Goal: Transaction & Acquisition: Subscribe to service/newsletter

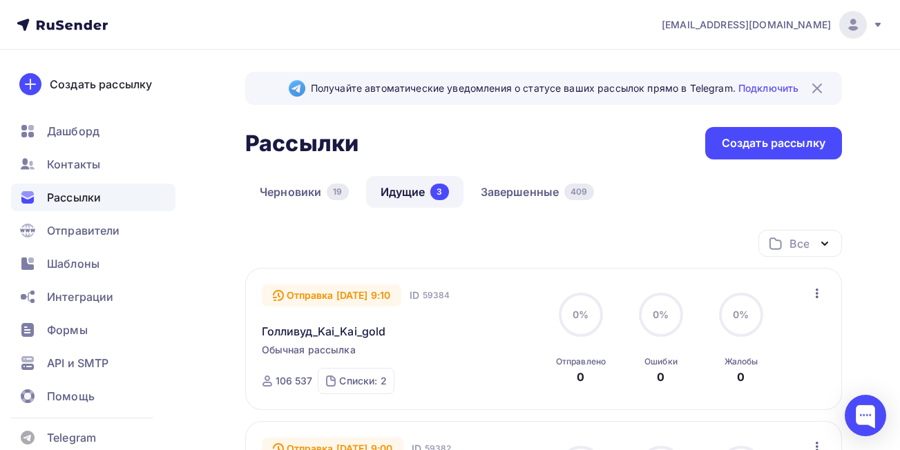
click at [817, 87] on img at bounding box center [816, 88] width 17 height 17
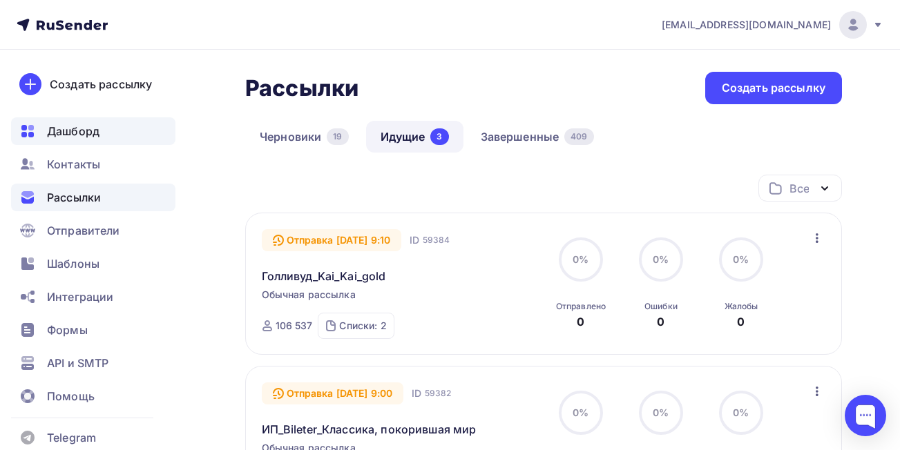
click at [80, 135] on span "Дашборд" at bounding box center [73, 131] width 52 height 17
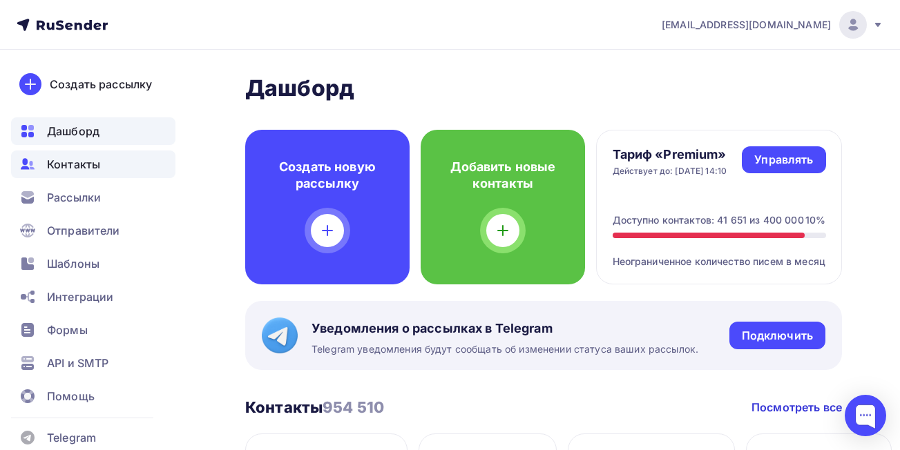
click at [94, 162] on span "Контакты" at bounding box center [73, 164] width 53 height 17
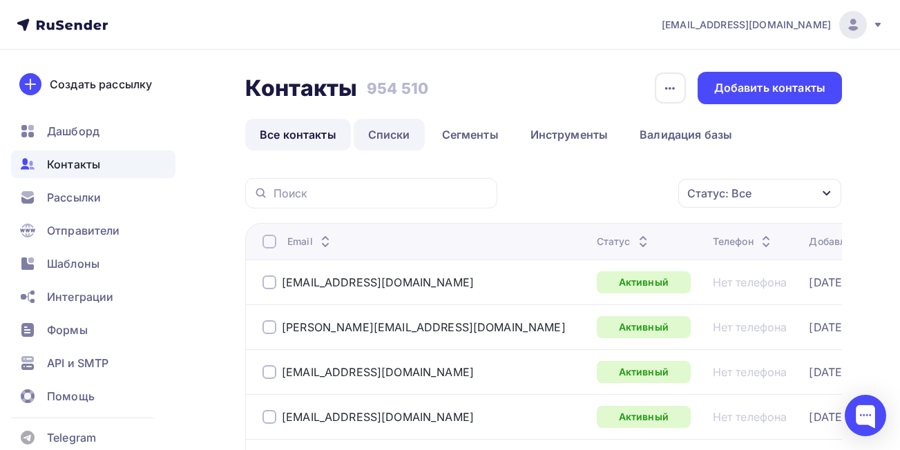
click at [399, 135] on link "Списки" at bounding box center [388, 135] width 71 height 32
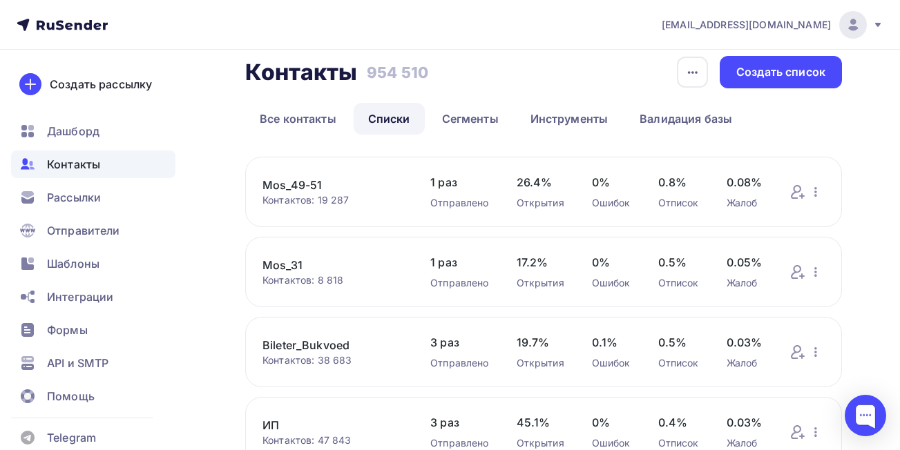
scroll to position [9, 0]
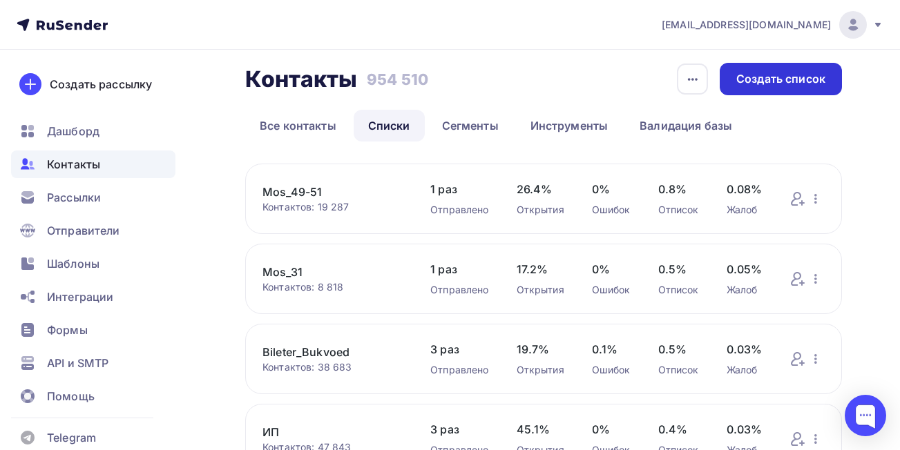
click at [770, 74] on div "Создать список" at bounding box center [780, 79] width 89 height 16
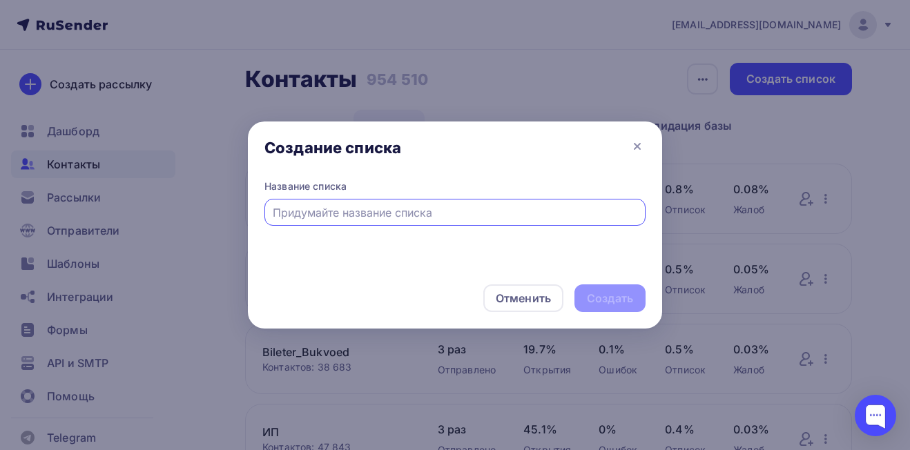
click at [445, 214] on input "text" at bounding box center [455, 212] width 365 height 17
type input "k"
type input "Kai_new"
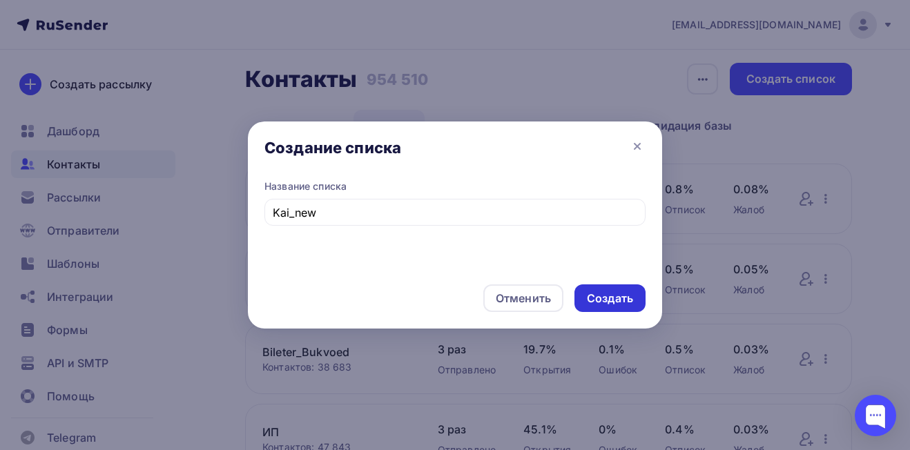
click at [595, 291] on div "Создать" at bounding box center [610, 299] width 46 height 16
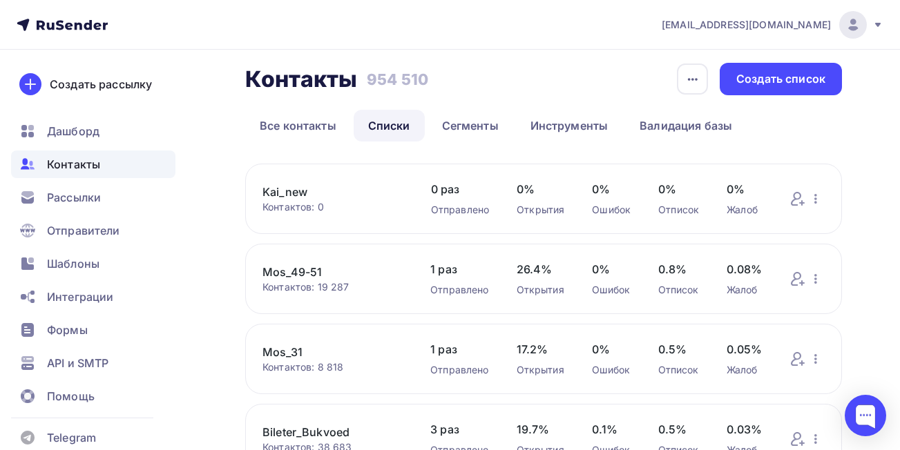
click at [293, 189] on link "Kai_new" at bounding box center [332, 192] width 141 height 17
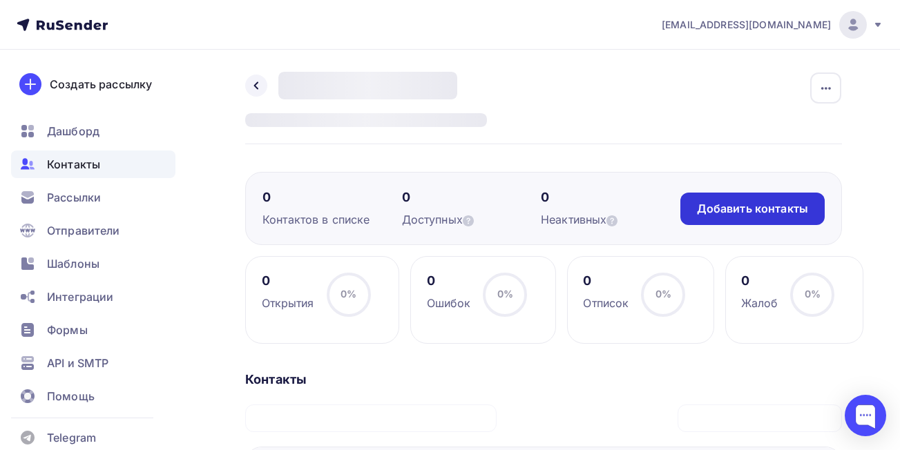
click at [767, 217] on div "Добавить контакты" at bounding box center [752, 209] width 144 height 32
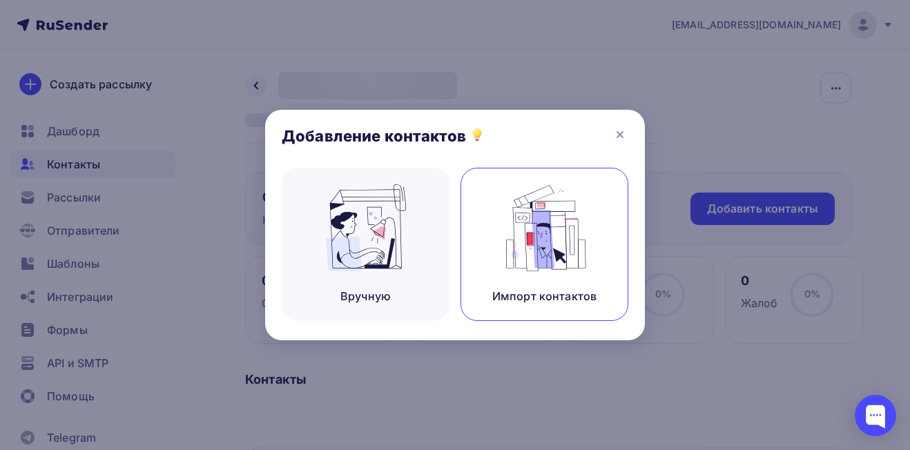
click at [506, 239] on img at bounding box center [544, 227] width 93 height 87
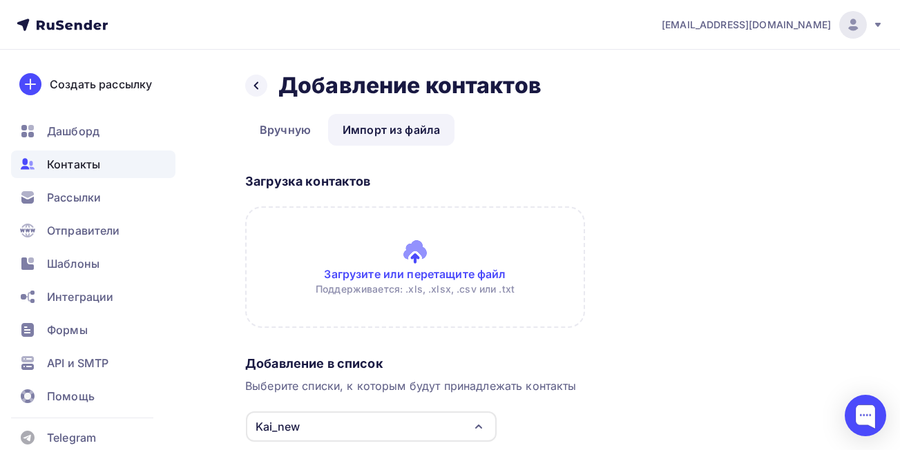
click at [446, 273] on input "file" at bounding box center [415, 266] width 340 height 121
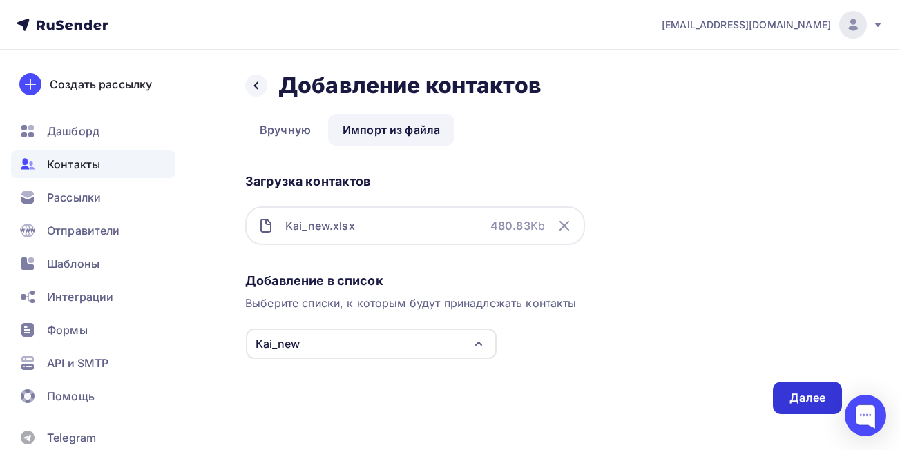
click at [809, 399] on div "Далее" at bounding box center [807, 398] width 36 height 16
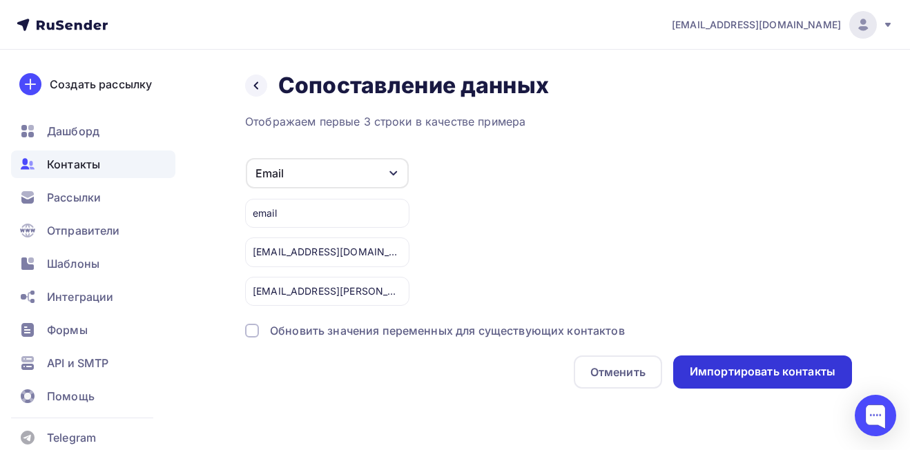
click at [760, 366] on div "Импортировать контакты" at bounding box center [763, 372] width 146 height 16
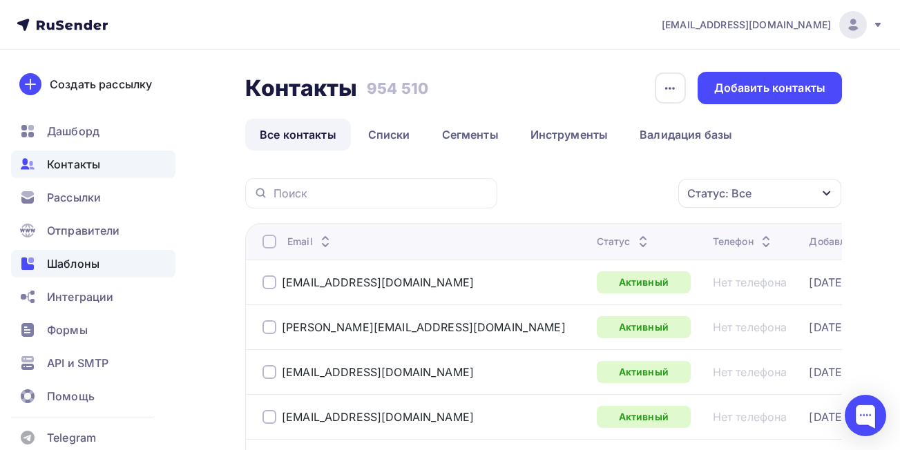
click at [69, 264] on span "Шаблоны" at bounding box center [73, 263] width 52 height 17
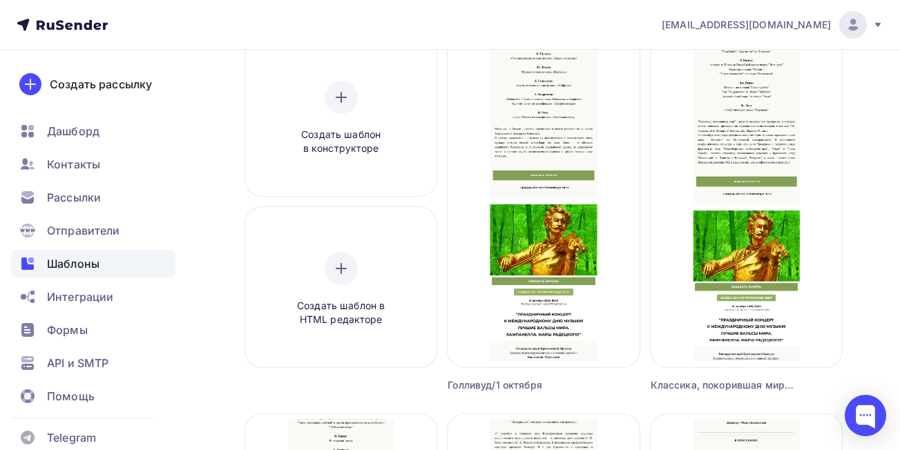
scroll to position [168, 0]
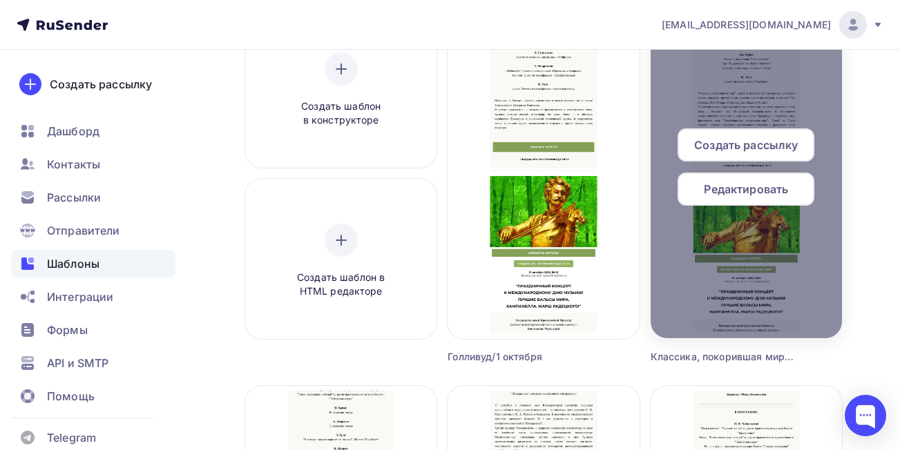
click at [777, 146] on span "Создать рассылку" at bounding box center [746, 145] width 104 height 17
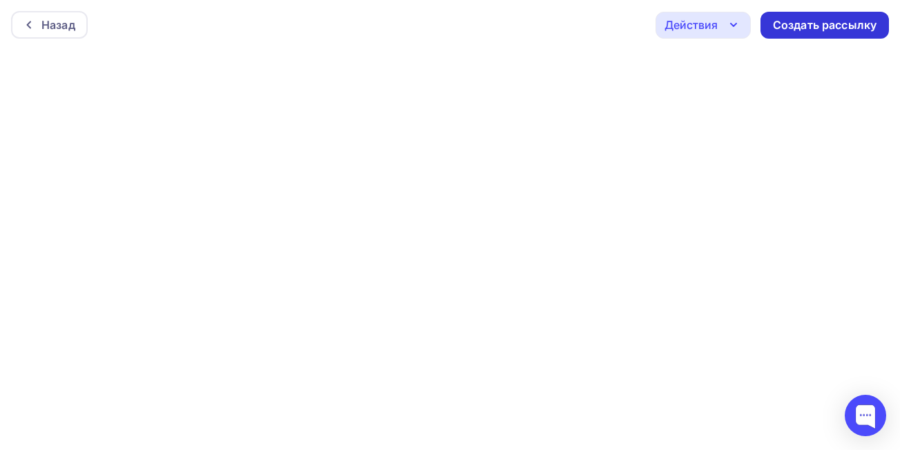
click at [781, 33] on div "Создать рассылку" at bounding box center [824, 25] width 128 height 27
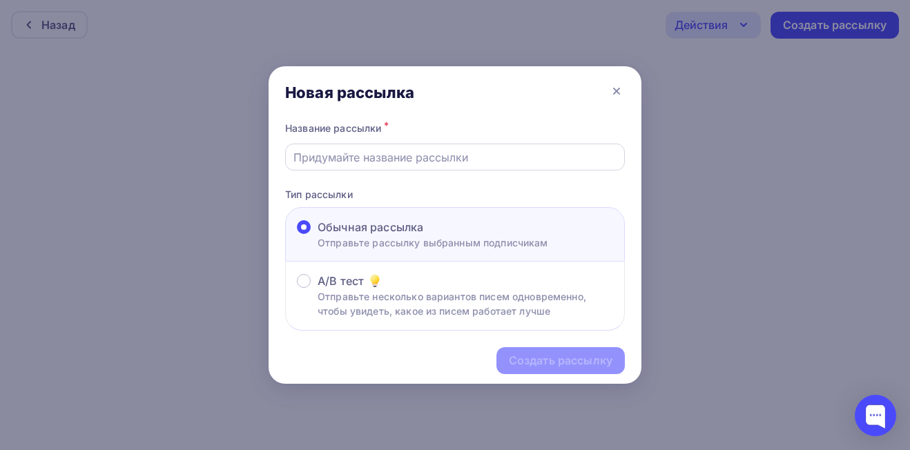
click at [484, 161] on input "text" at bounding box center [455, 157] width 324 height 17
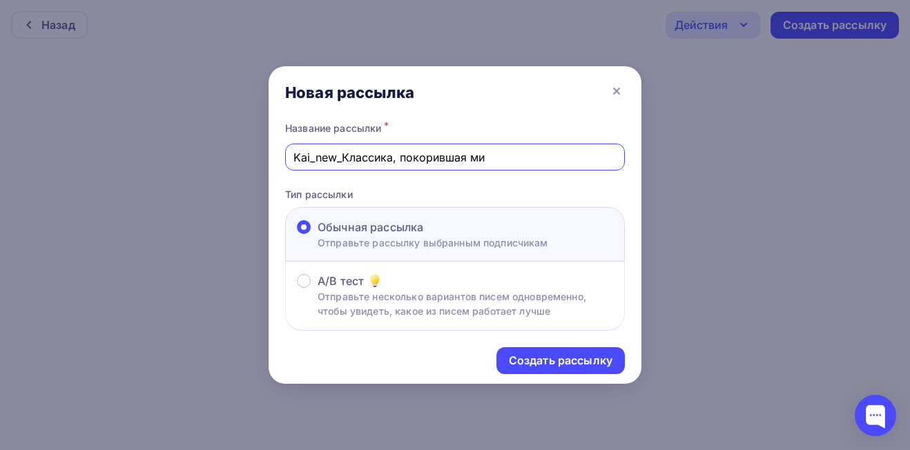
type input "Kai_new_Классика, покорившая мир"
click at [575, 367] on div "Создать рассылку" at bounding box center [561, 361] width 104 height 16
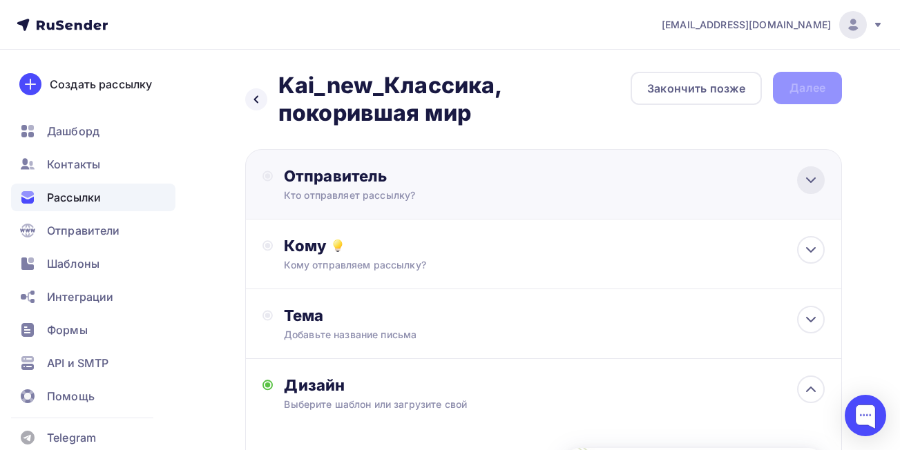
click at [813, 180] on icon at bounding box center [810, 180] width 8 height 4
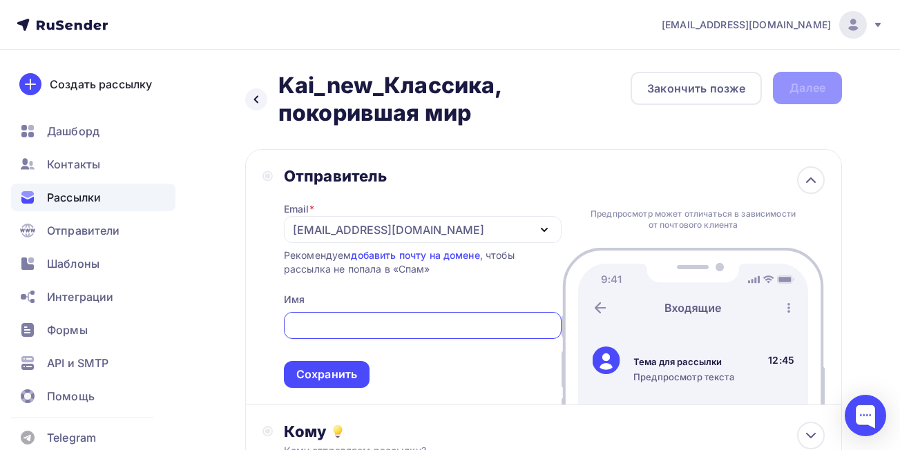
click at [329, 227] on div "[EMAIL_ADDRESS][DOMAIN_NAME]" at bounding box center [388, 230] width 191 height 17
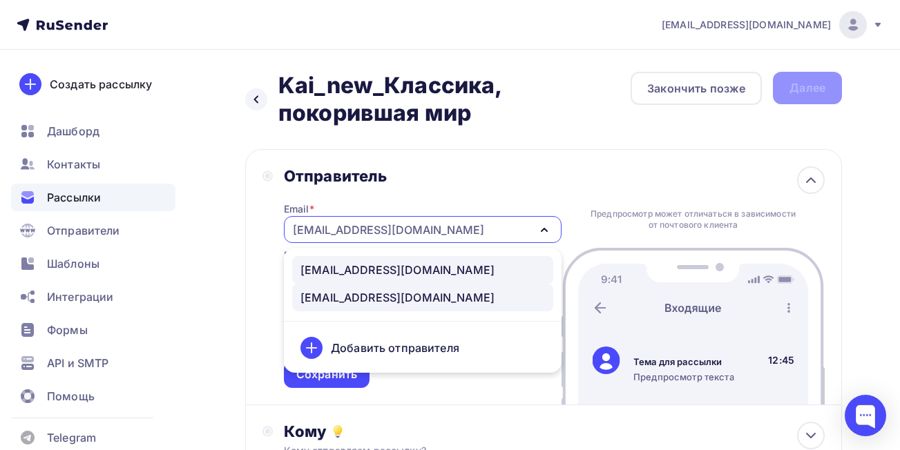
click at [324, 269] on div "[EMAIL_ADDRESS][DOMAIN_NAME]" at bounding box center [397, 270] width 194 height 17
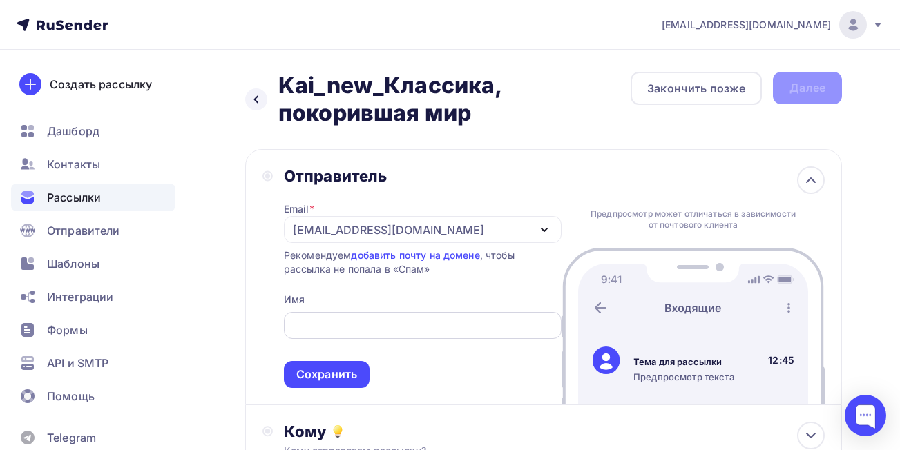
click at [338, 322] on input "text" at bounding box center [422, 326] width 262 height 17
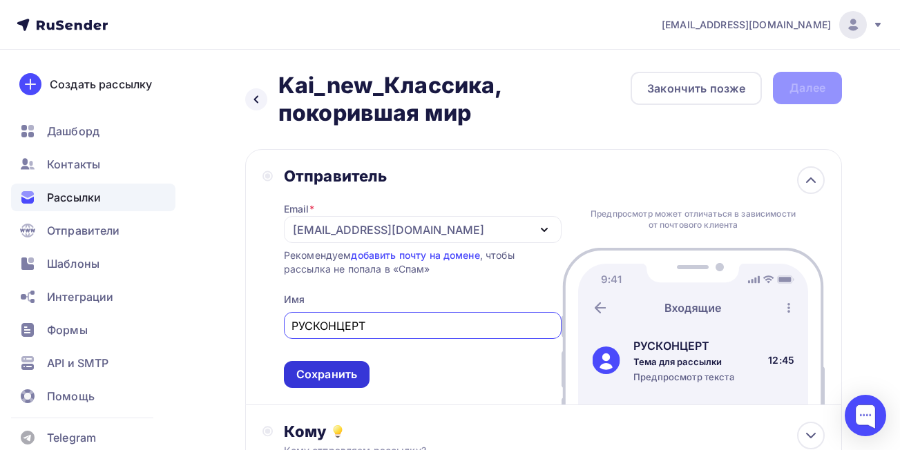
type input "РУСКОНЦЕРТ"
click at [331, 375] on div "Сохранить" at bounding box center [326, 375] width 61 height 16
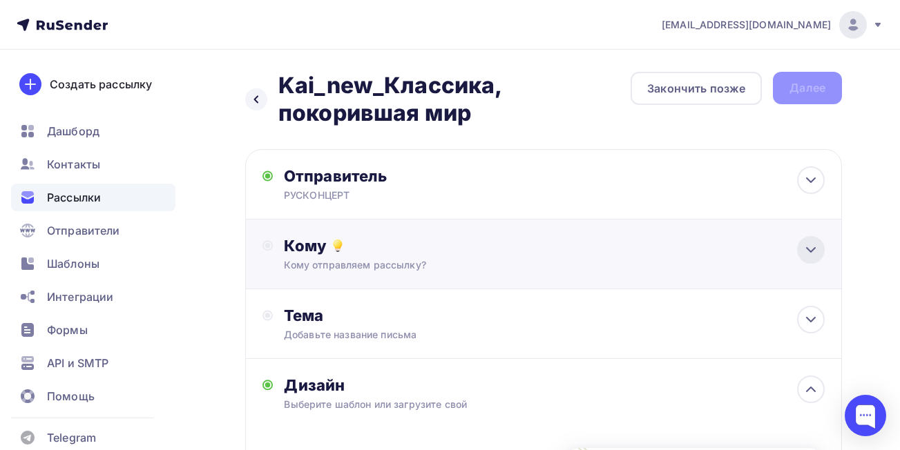
click at [808, 251] on icon at bounding box center [810, 250] width 17 height 17
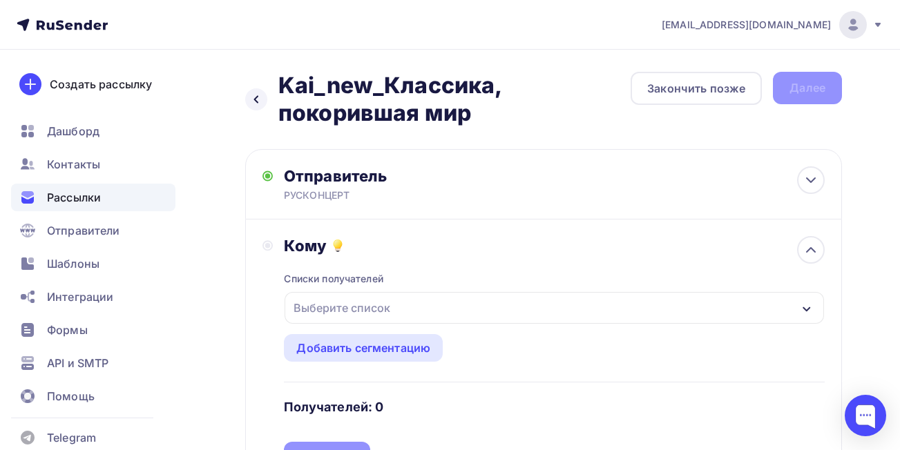
click at [534, 319] on div "Выберите список" at bounding box center [553, 308] width 539 height 32
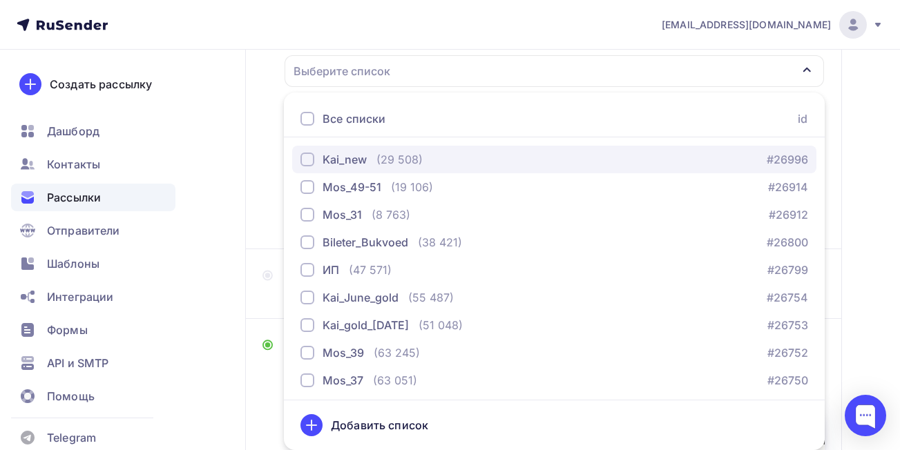
click at [311, 162] on div "button" at bounding box center [307, 160] width 14 height 14
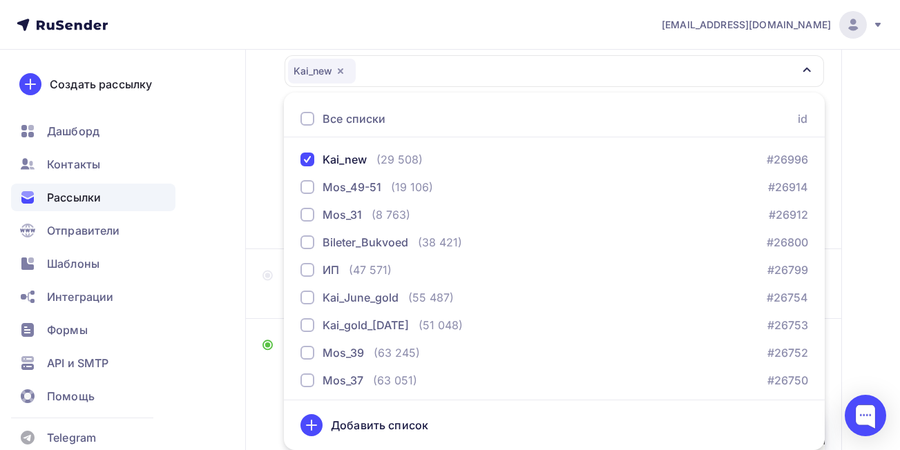
click at [875, 253] on div "Назад Kai_new_Классика, покорившая мир Kai_new_Классика, покорившая мир Закончи…" at bounding box center [450, 298] width 900 height 970
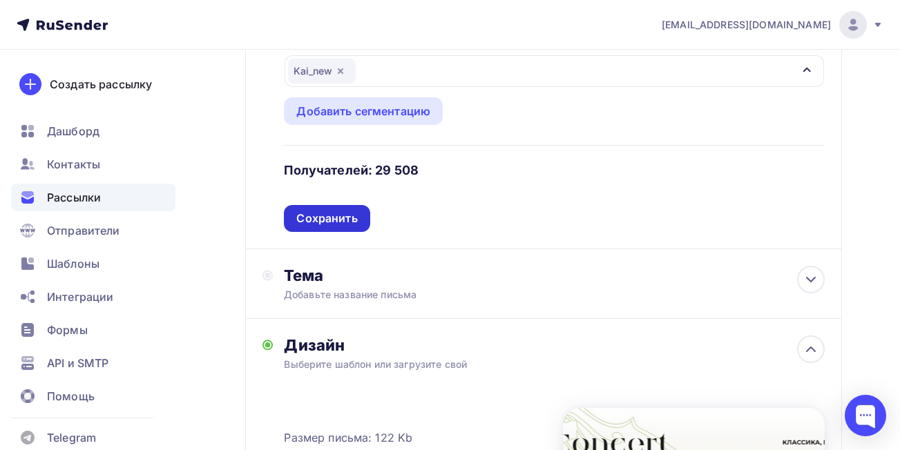
click at [339, 219] on div "Сохранить" at bounding box center [326, 219] width 61 height 16
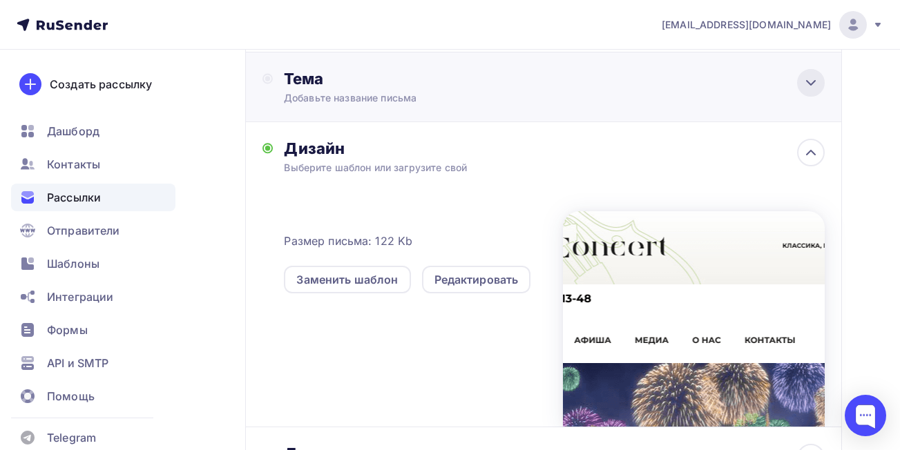
click at [813, 79] on icon at bounding box center [810, 83] width 17 height 17
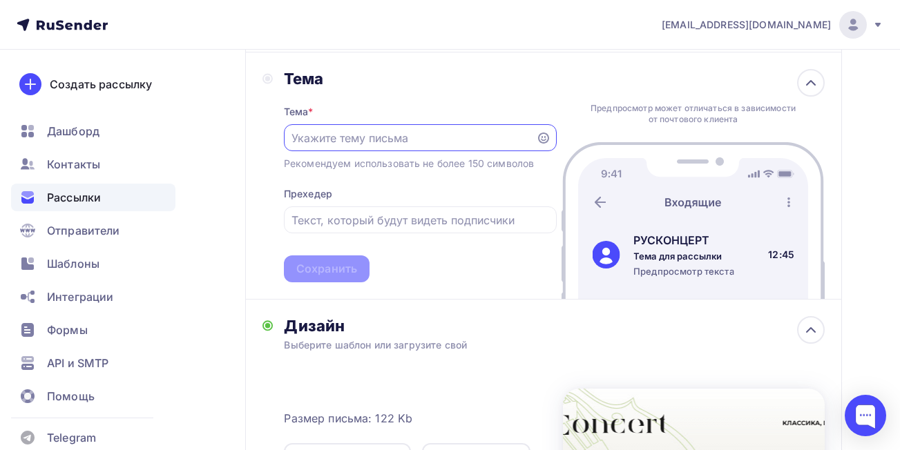
scroll to position [0, 0]
click at [498, 134] on input "text" at bounding box center [409, 138] width 236 height 17
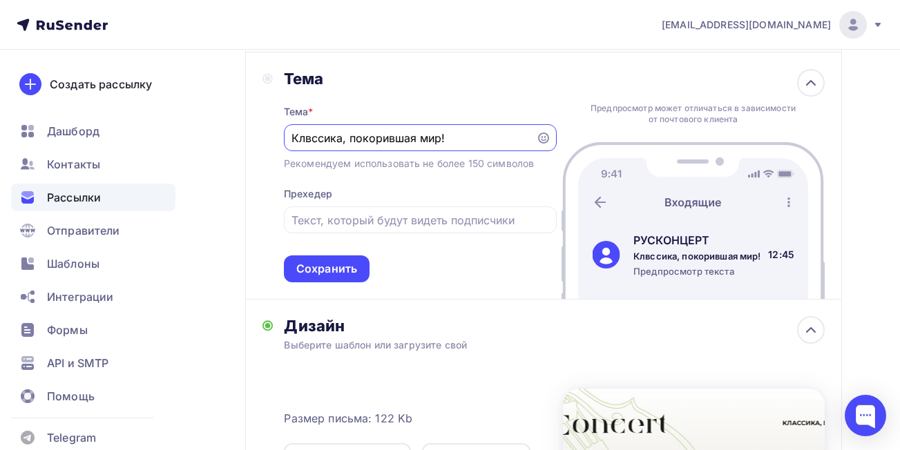
click at [310, 138] on input "Клвссика, покорившая мир!" at bounding box center [409, 138] width 236 height 17
click at [481, 132] on input "Классика, покорившая мир!" at bounding box center [409, 138] width 236 height 17
drag, startPoint x: 526, startPoint y: 139, endPoint x: 288, endPoint y: 137, distance: 238.2
click at [288, 137] on div "Классика, покорившая мир! Аллилуйя. Lacrimosa. Триумфальный марш!" at bounding box center [420, 137] width 273 height 27
type input "Классика, покорившая мир! Аллилуйя. Lacrimosa. Триумфальный марш!"
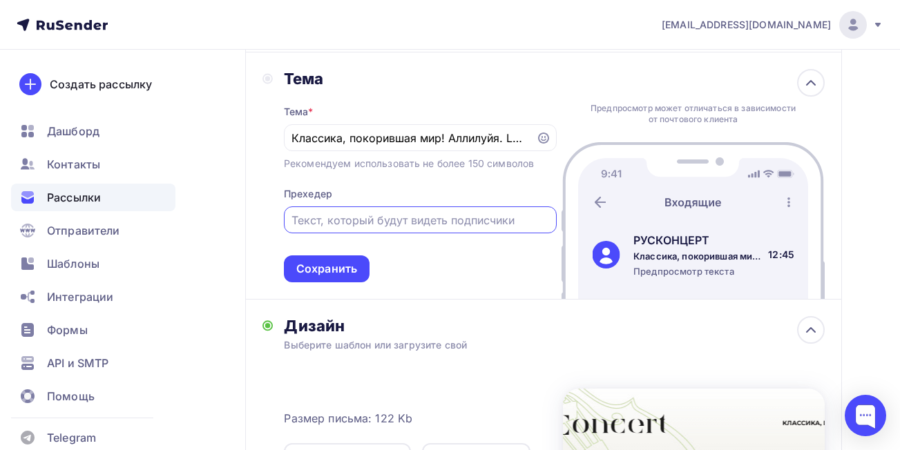
click at [348, 217] on input "text" at bounding box center [419, 220] width 257 height 17
paste input "Классика, покорившая мир! Аллилуйя. Lacrimosa. Триумфальный марш!"
type input "Классика, покорившая мир! Аллилуйя. Lacrimosa. Триумфальный марш!"
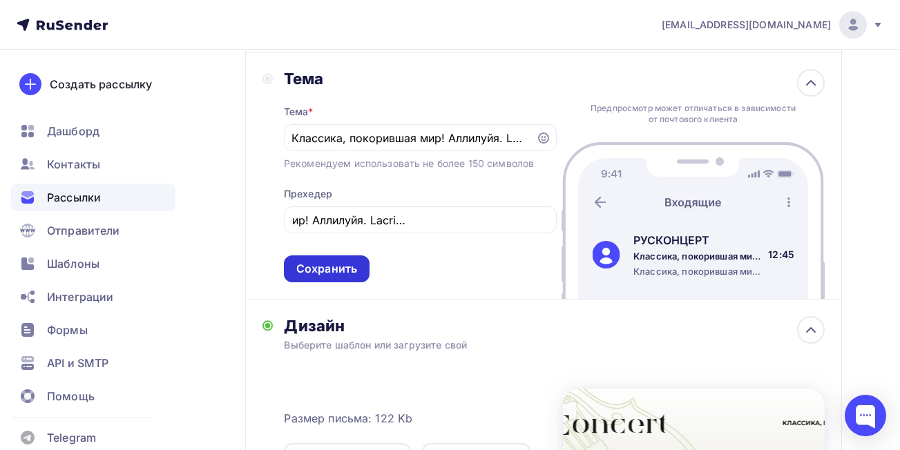
click at [337, 266] on div "Сохранить" at bounding box center [326, 269] width 61 height 16
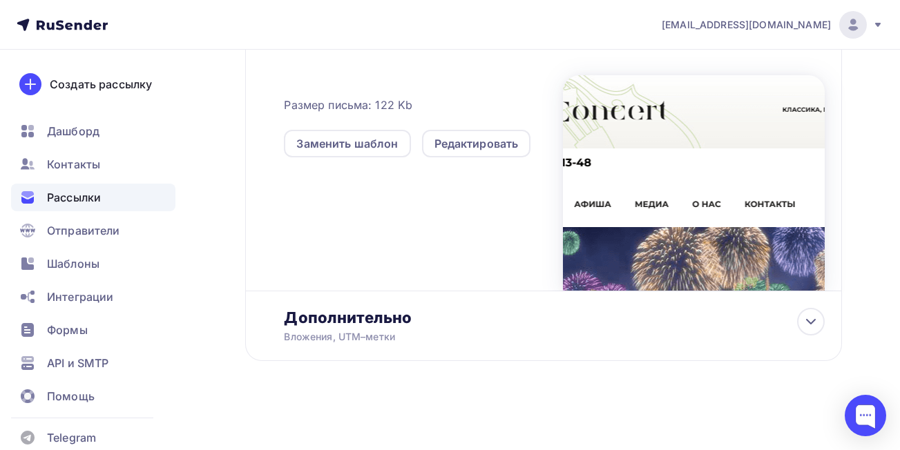
scroll to position [0, 0]
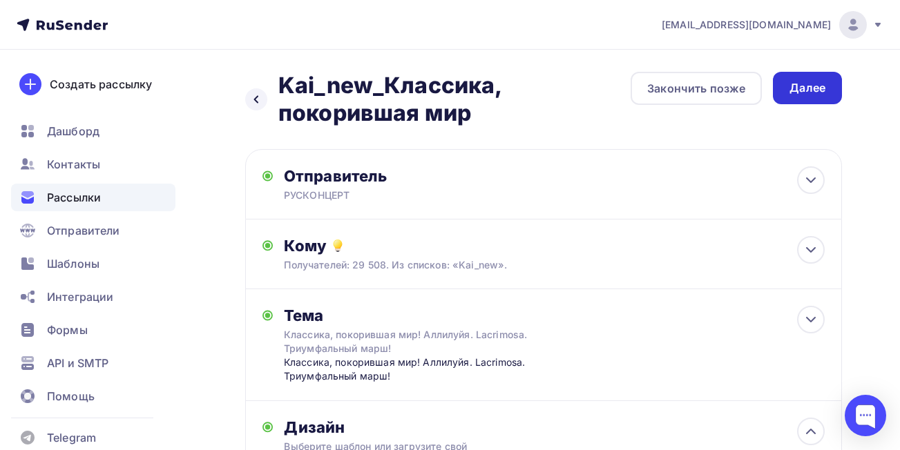
click at [797, 86] on div "Далее" at bounding box center [807, 88] width 36 height 16
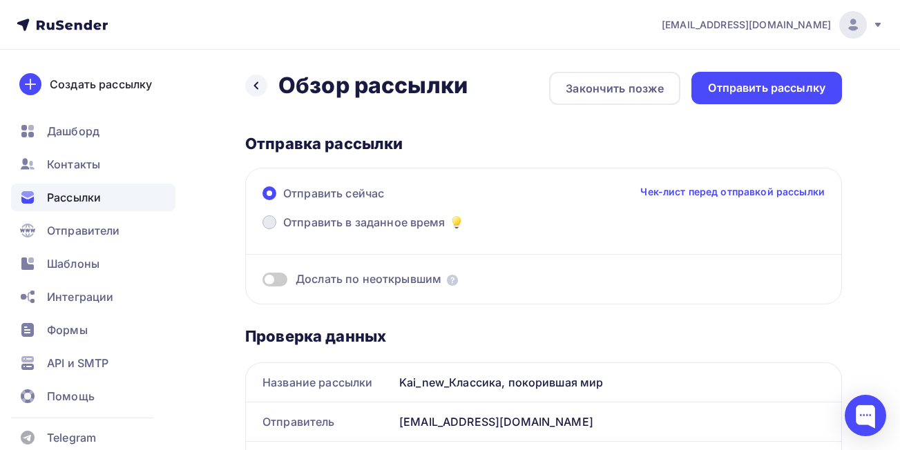
click at [269, 226] on span at bounding box center [269, 222] width 14 height 14
click at [283, 231] on input "Отправить в заданное время" at bounding box center [283, 231] width 0 height 0
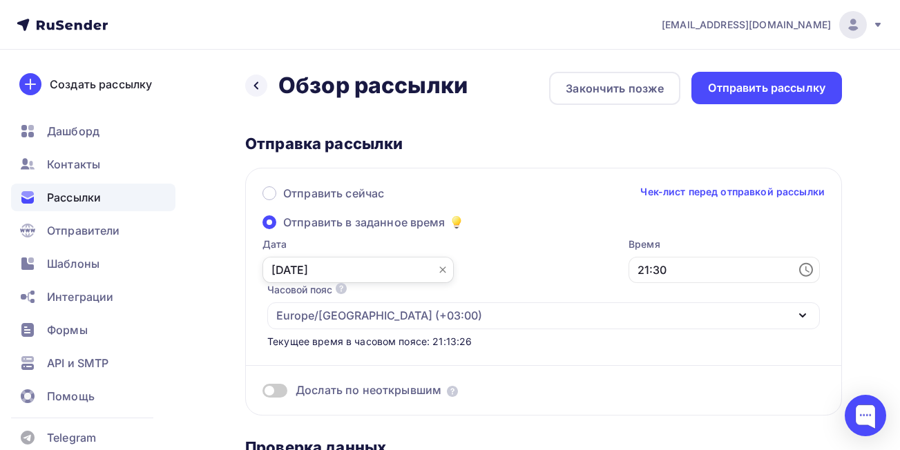
click at [328, 272] on input "[DATE]" at bounding box center [357, 270] width 191 height 26
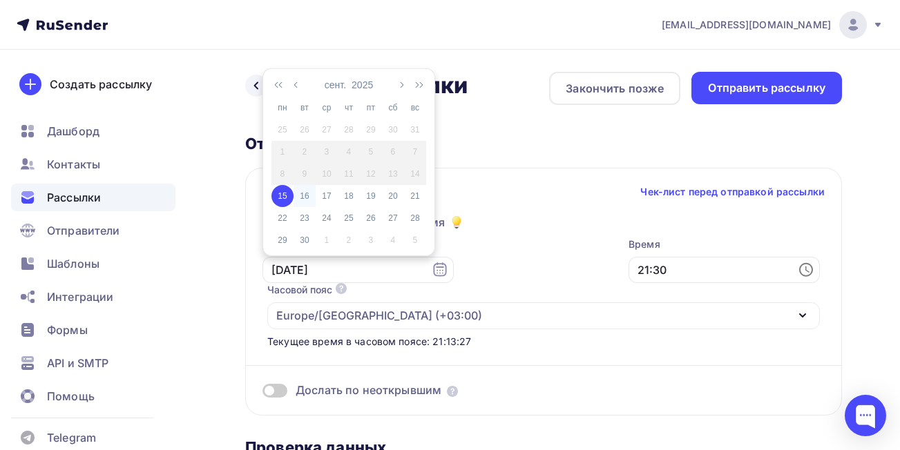
click at [308, 196] on div "16" at bounding box center [304, 196] width 22 height 12
type input "[DATE]"
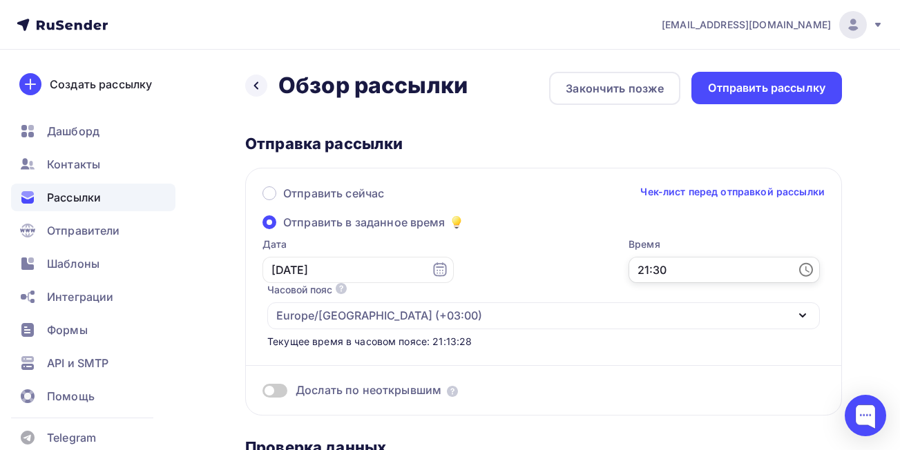
click at [704, 275] on input "21:30" at bounding box center [723, 270] width 191 height 26
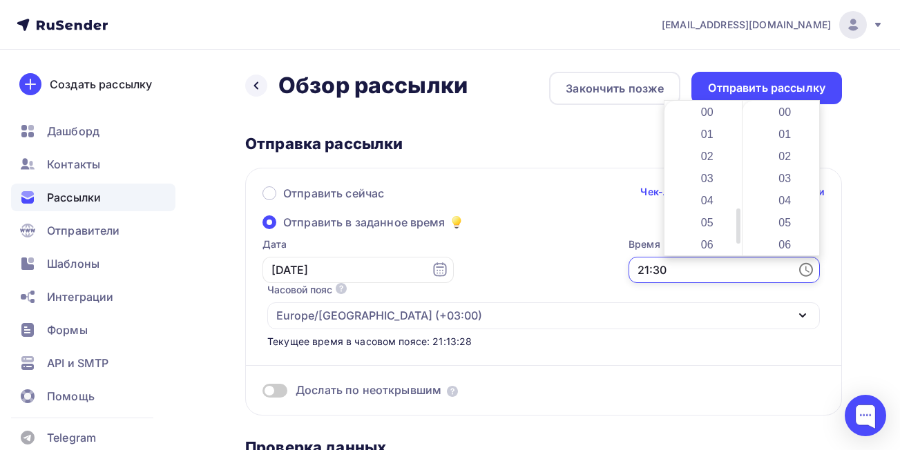
scroll to position [663, 0]
drag, startPoint x: 739, startPoint y: 220, endPoint x: 740, endPoint y: 154, distance: 65.6
click at [740, 154] on div "00 01 02 03 04 05 06 07 08 09 10 11 12 13 14 15 16 17 18 19 20 21 22 23" at bounding box center [702, 178] width 77 height 155
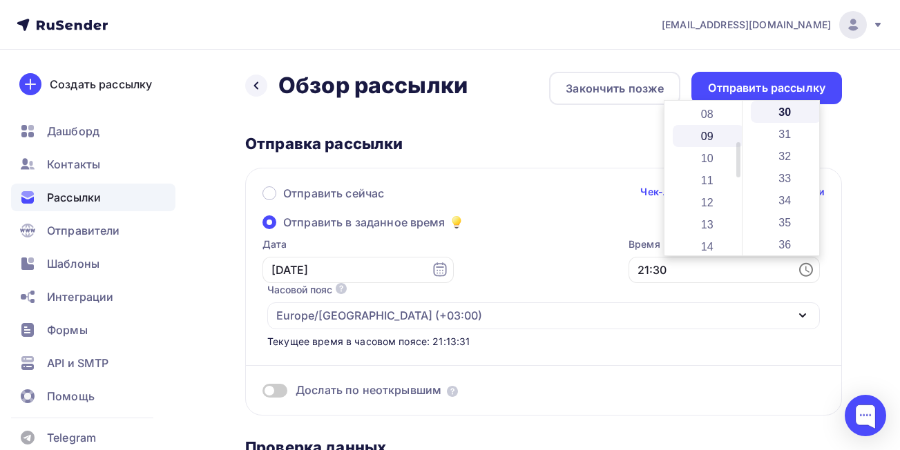
click at [709, 133] on li "09" at bounding box center [707, 136] width 71 height 22
drag, startPoint x: 814, startPoint y: 179, endPoint x: 814, endPoint y: 122, distance: 56.6
click at [814, 122] on div at bounding box center [815, 123] width 4 height 16
click at [788, 108] on li "05" at bounding box center [785, 105] width 71 height 22
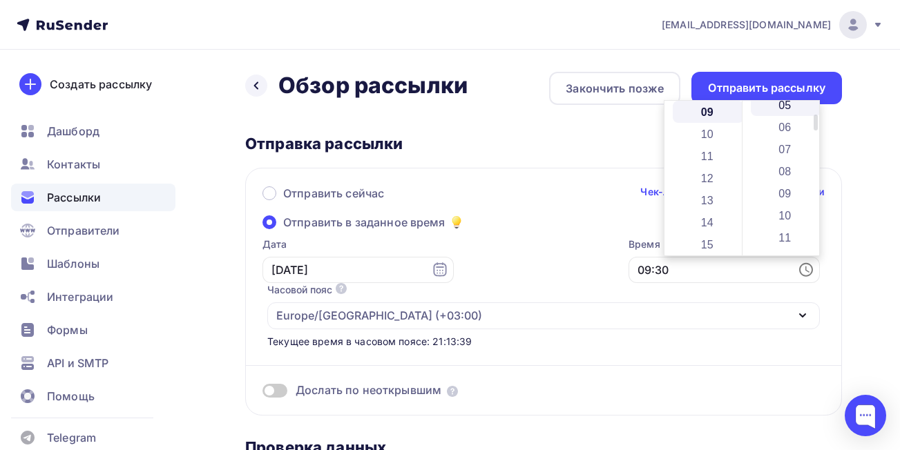
type input "09:05"
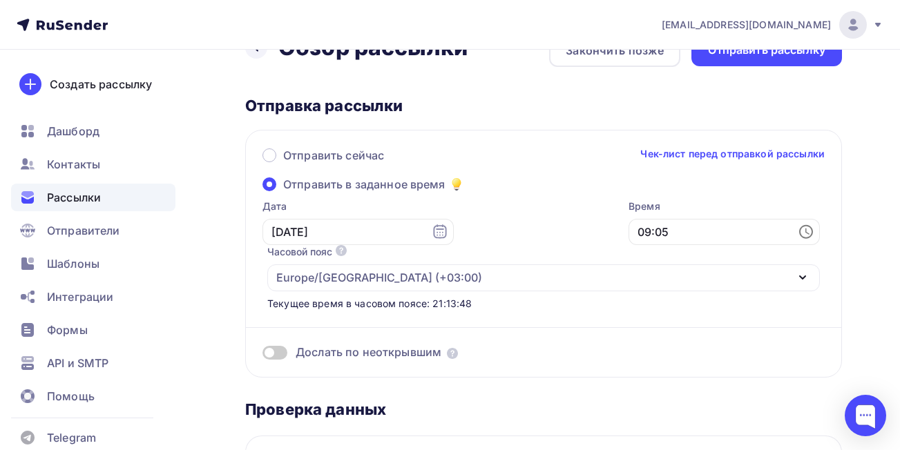
scroll to position [0, 0]
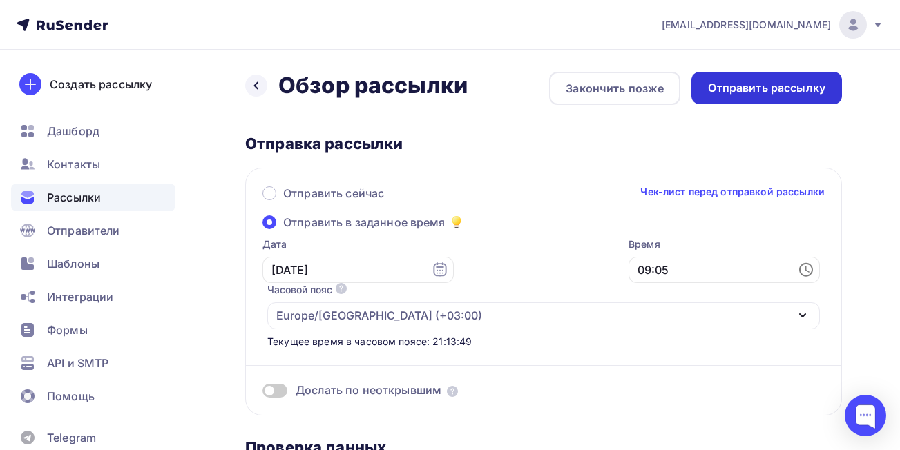
click at [786, 80] on div "Отправить рассылку" at bounding box center [766, 88] width 117 height 16
